Goal: Task Accomplishment & Management: Manage account settings

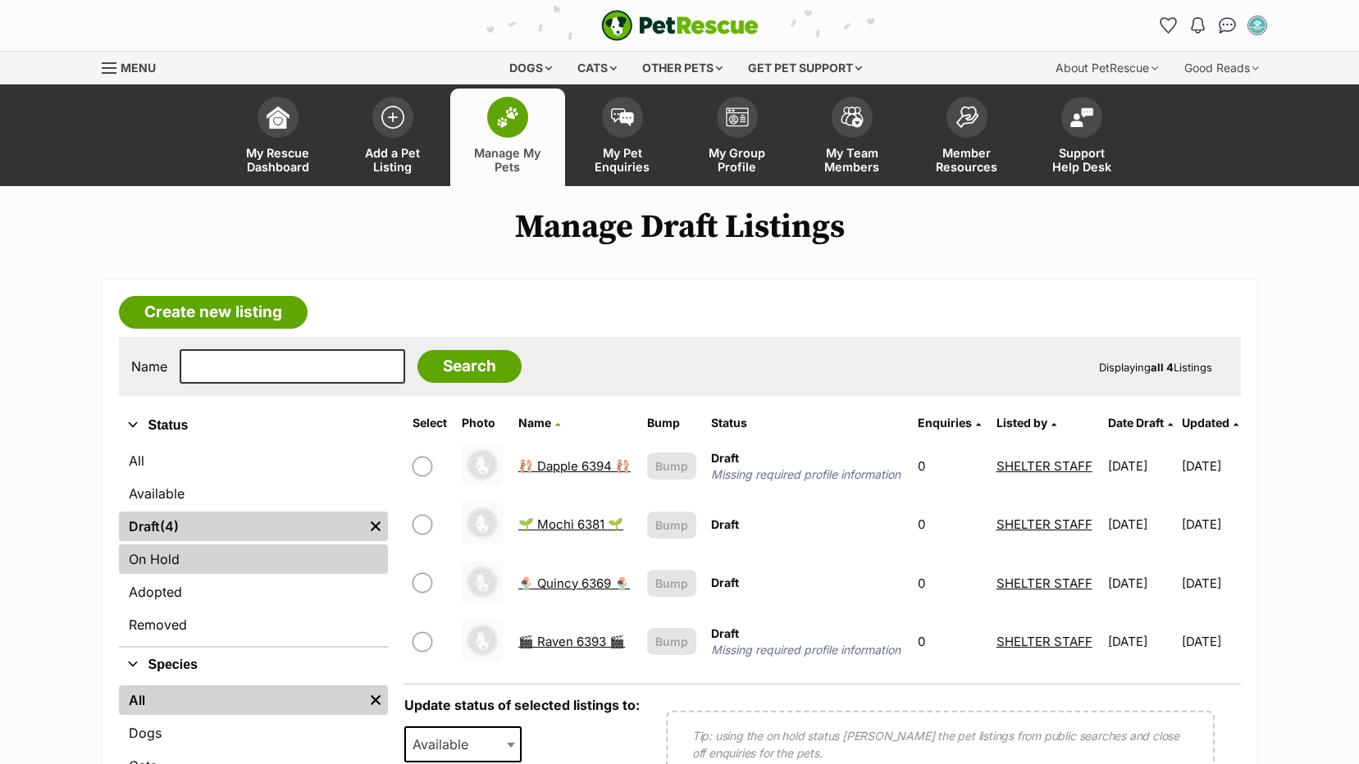
click at [157, 555] on link "On Hold" at bounding box center [253, 560] width 269 height 30
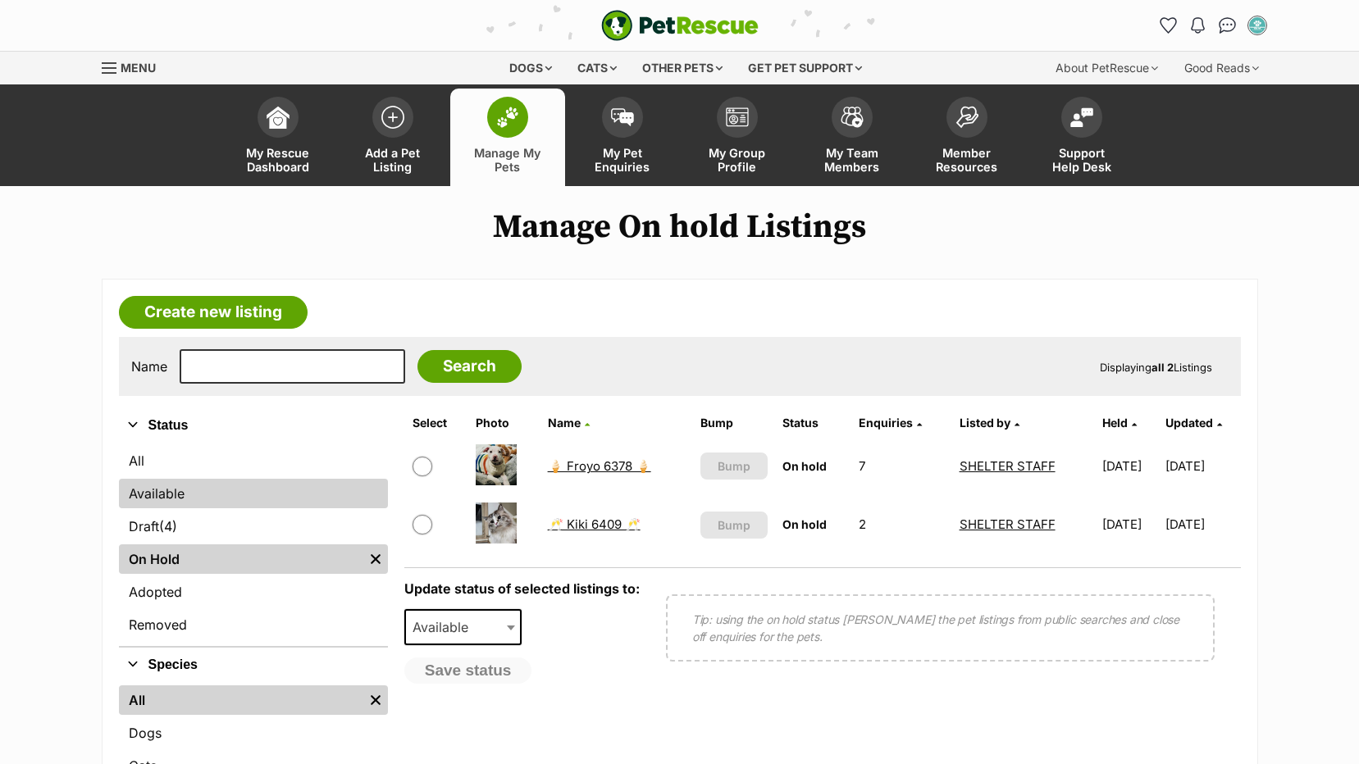
click at [160, 496] on link "Available" at bounding box center [253, 494] width 269 height 30
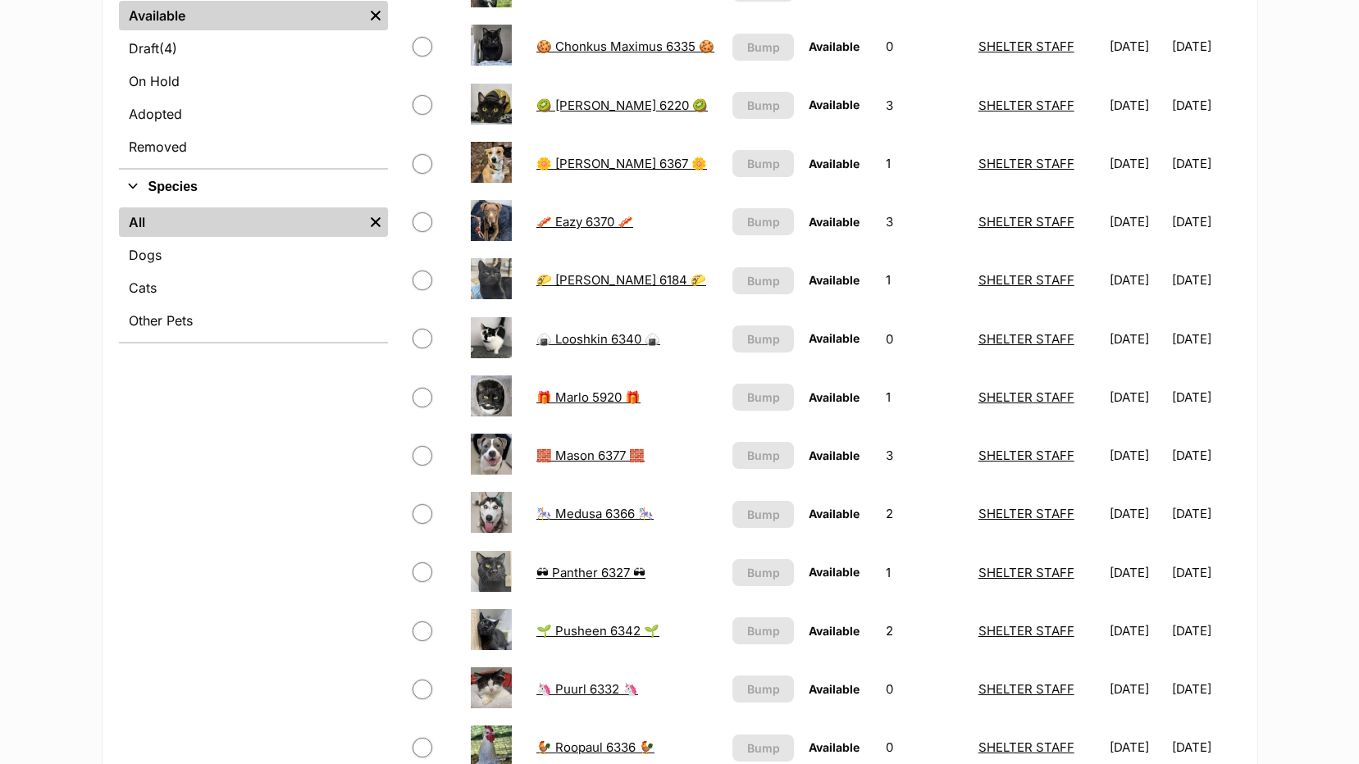
scroll to position [164, 0]
